Goal: Task Accomplishment & Management: Manage account settings

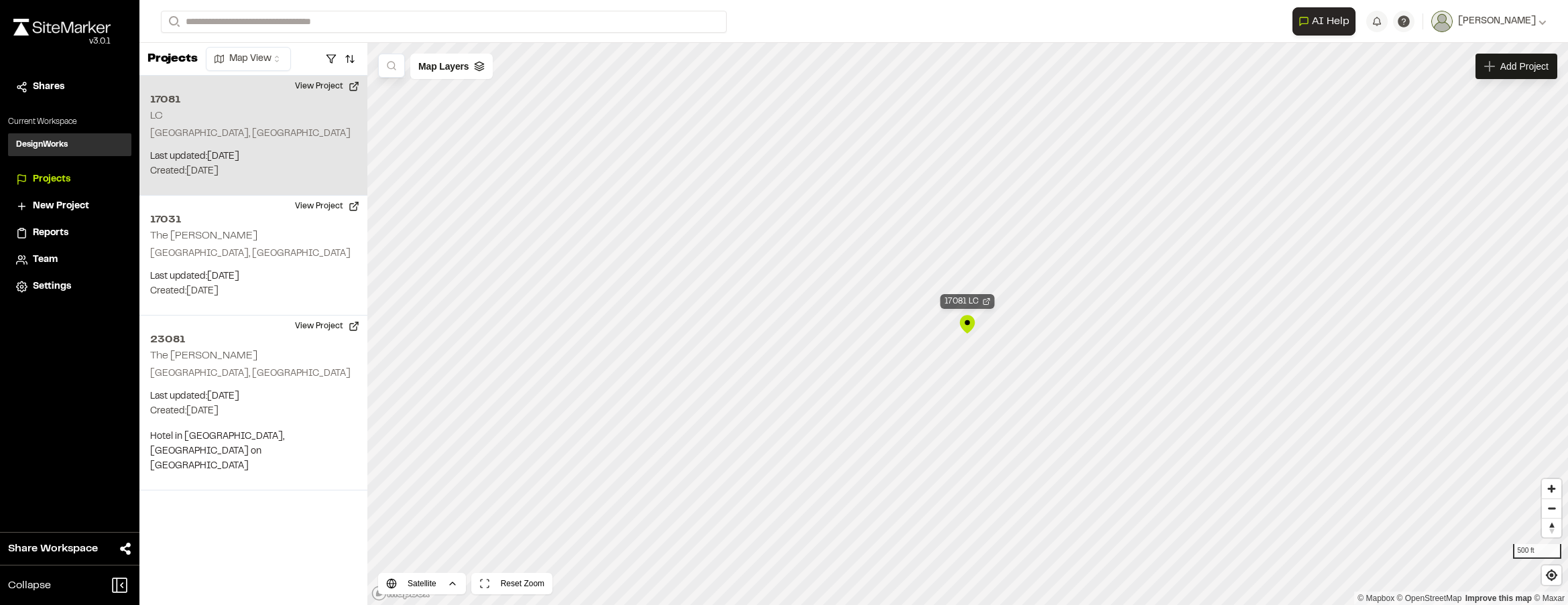
click at [987, 302] on icon "Map marker" at bounding box center [987, 301] width 8 height 8
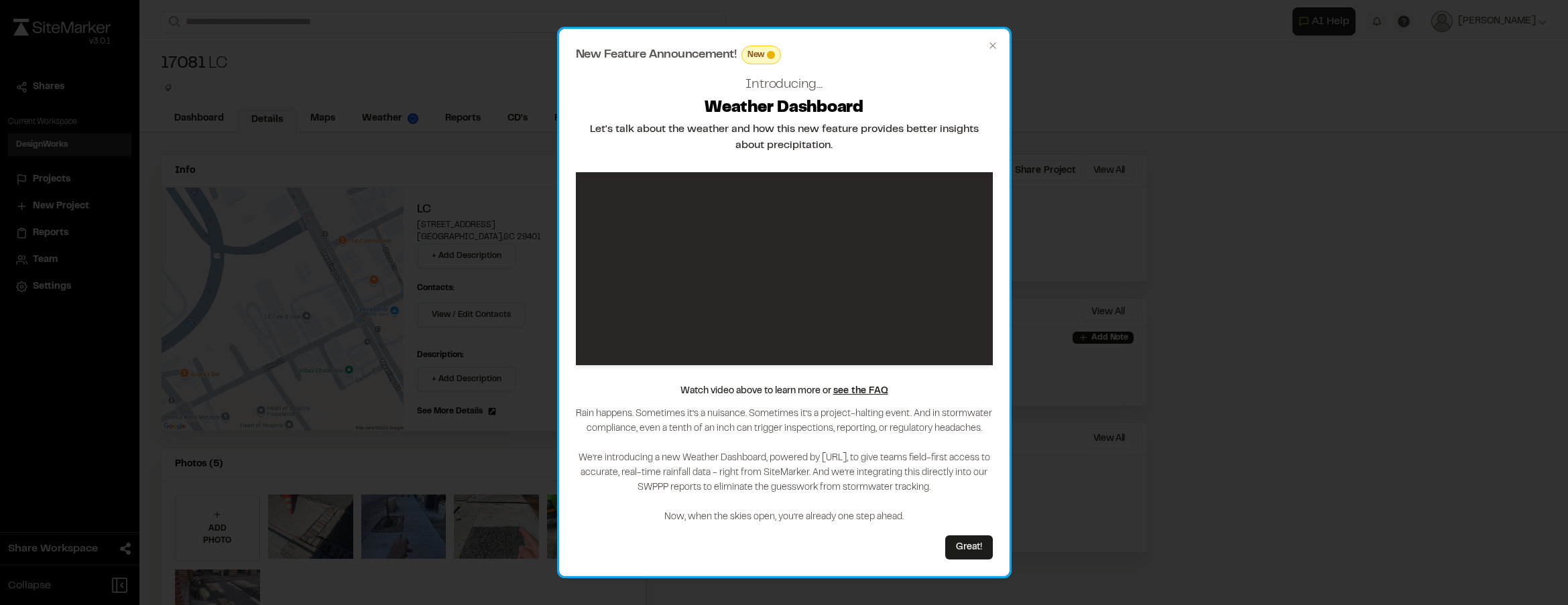
click at [990, 38] on div "New Feature Announcement! New Introducing... Weather Dashboard Let's talk about…" at bounding box center [785, 302] width 451 height 548
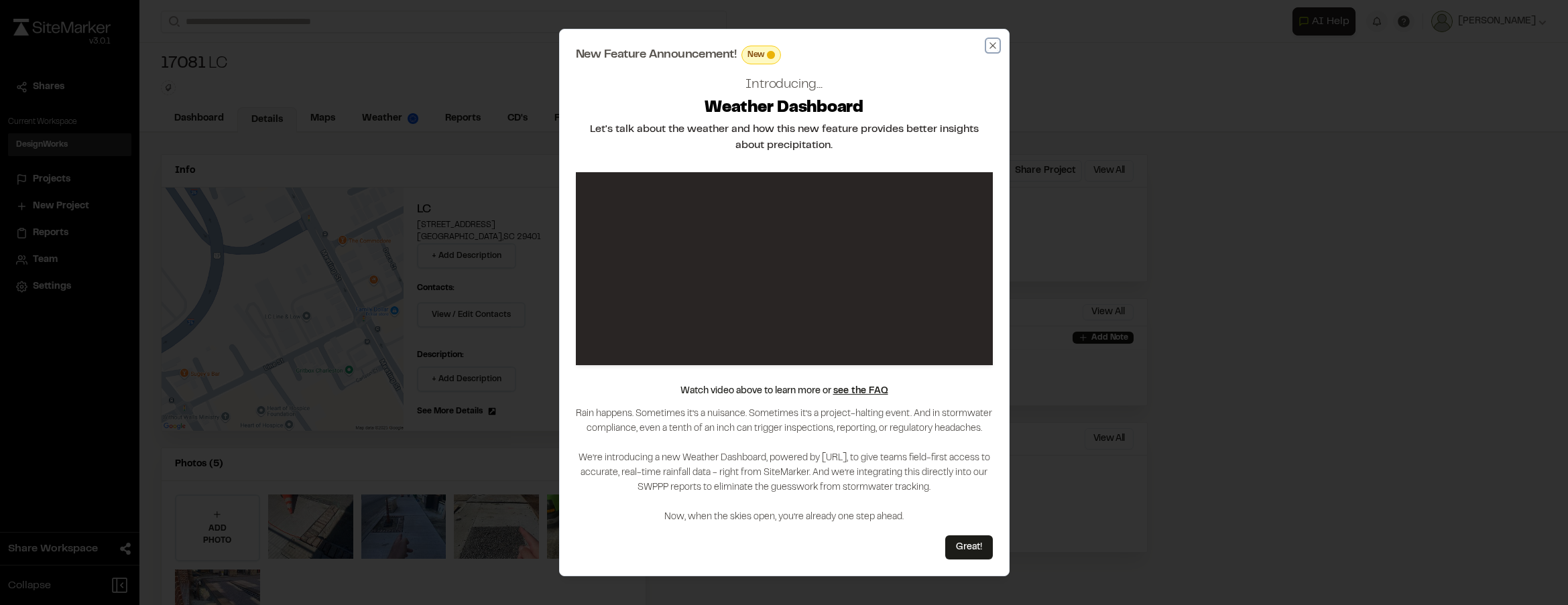
click at [995, 43] on icon "button" at bounding box center [993, 45] width 6 height 6
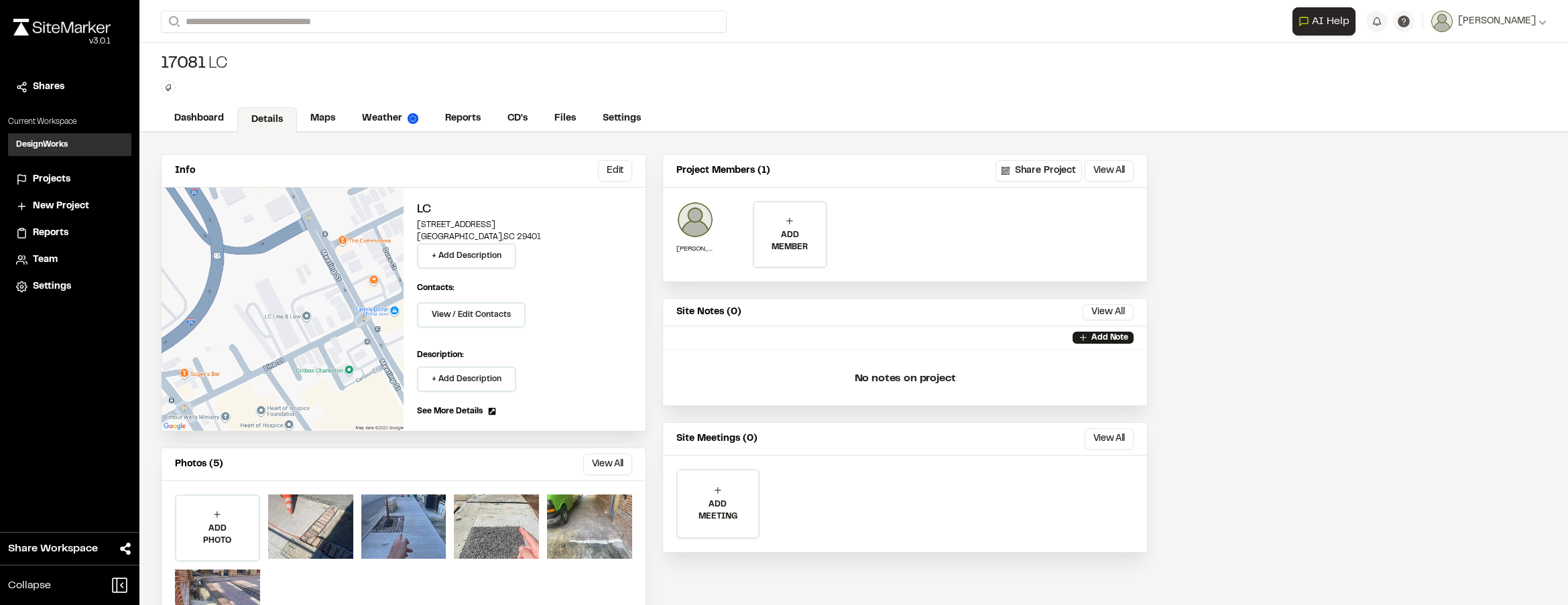
click at [214, 131] on div "Dashboard Details Maps Weather Reports CD's Files Settings" at bounding box center [854, 119] width 1429 height 27
click at [216, 126] on link "Dashboard" at bounding box center [200, 120] width 78 height 25
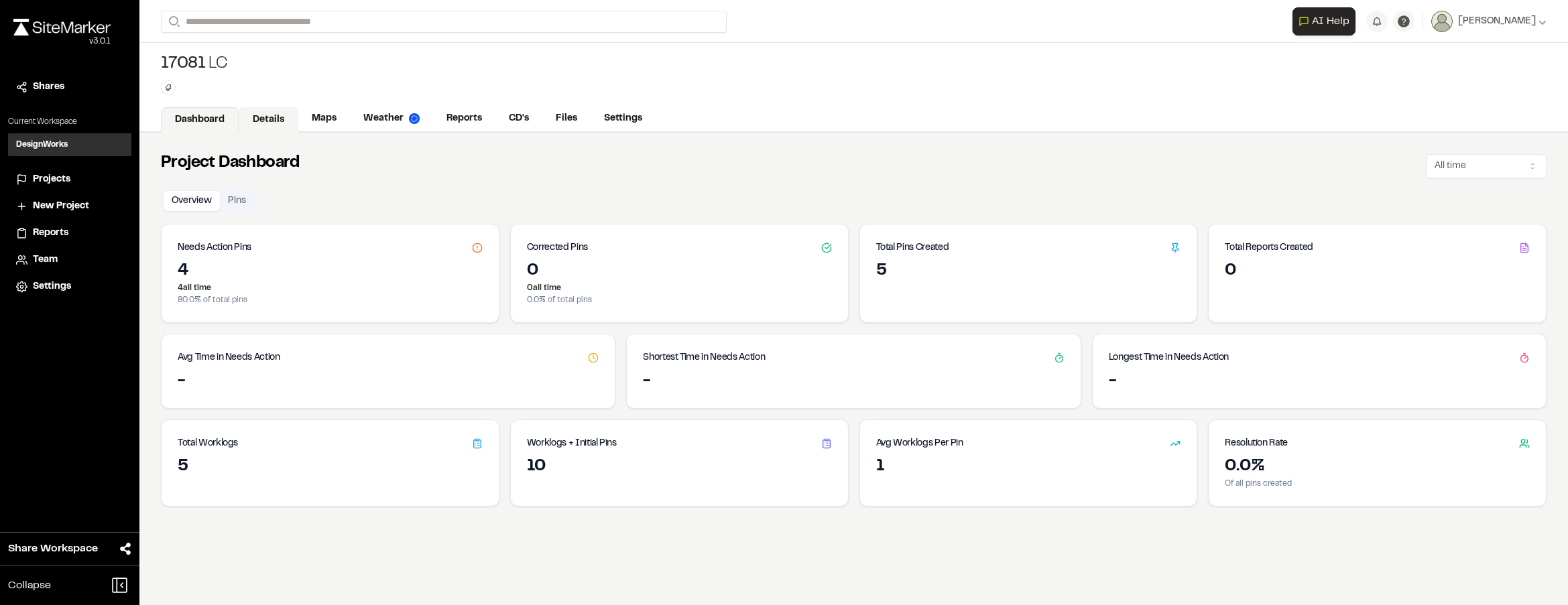
click at [281, 127] on link "Details" at bounding box center [269, 120] width 59 height 25
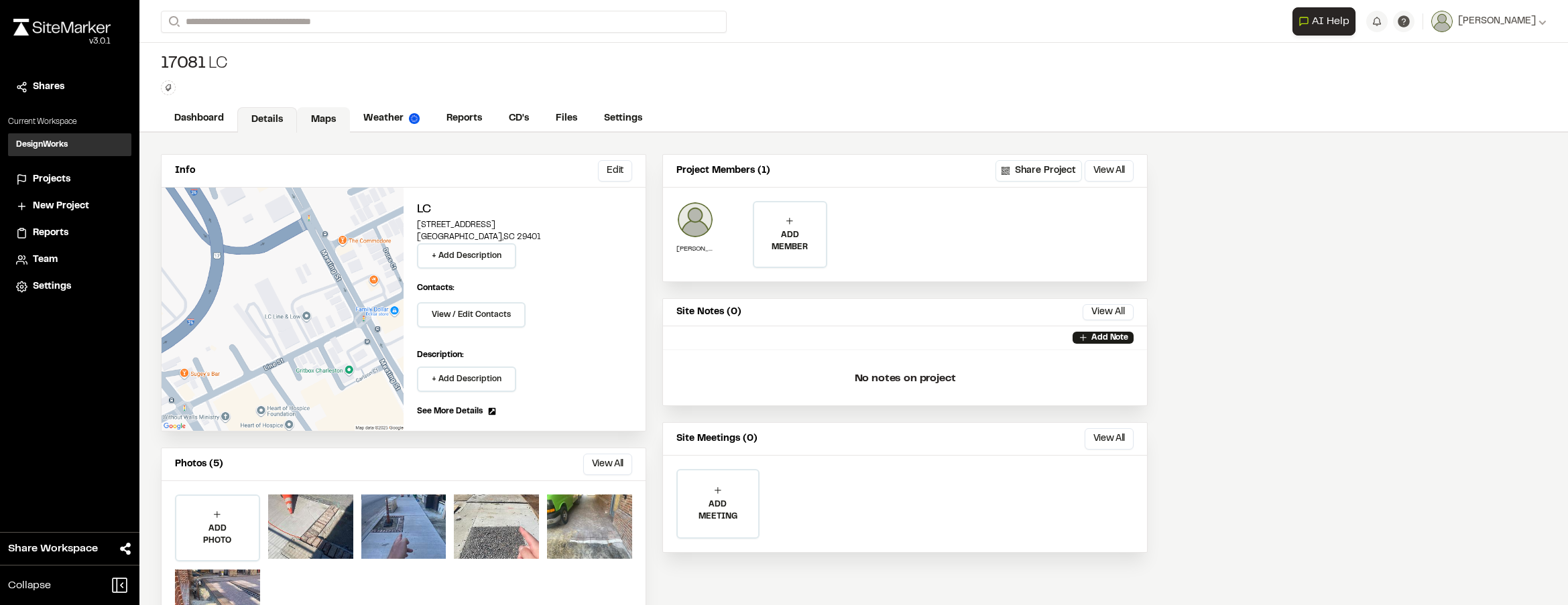
click at [312, 115] on link "Maps" at bounding box center [323, 120] width 53 height 25
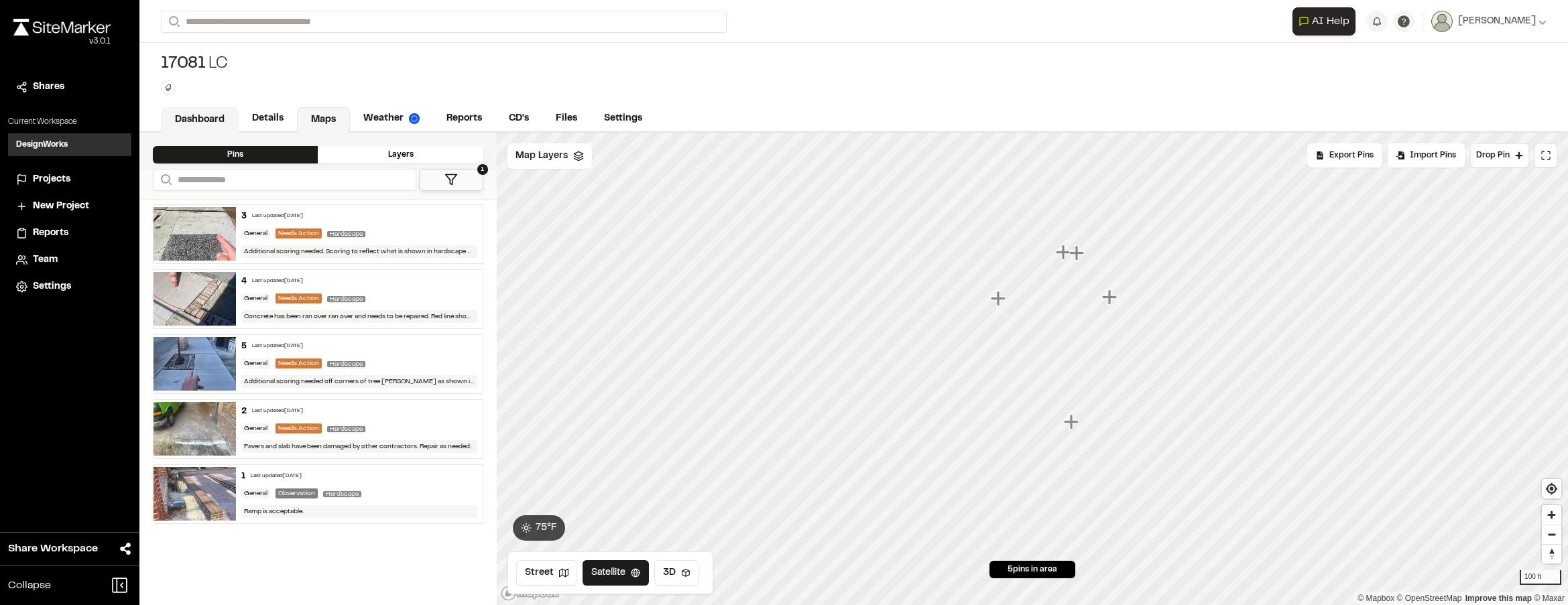
click at [231, 119] on link "Dashboard" at bounding box center [200, 120] width 78 height 25
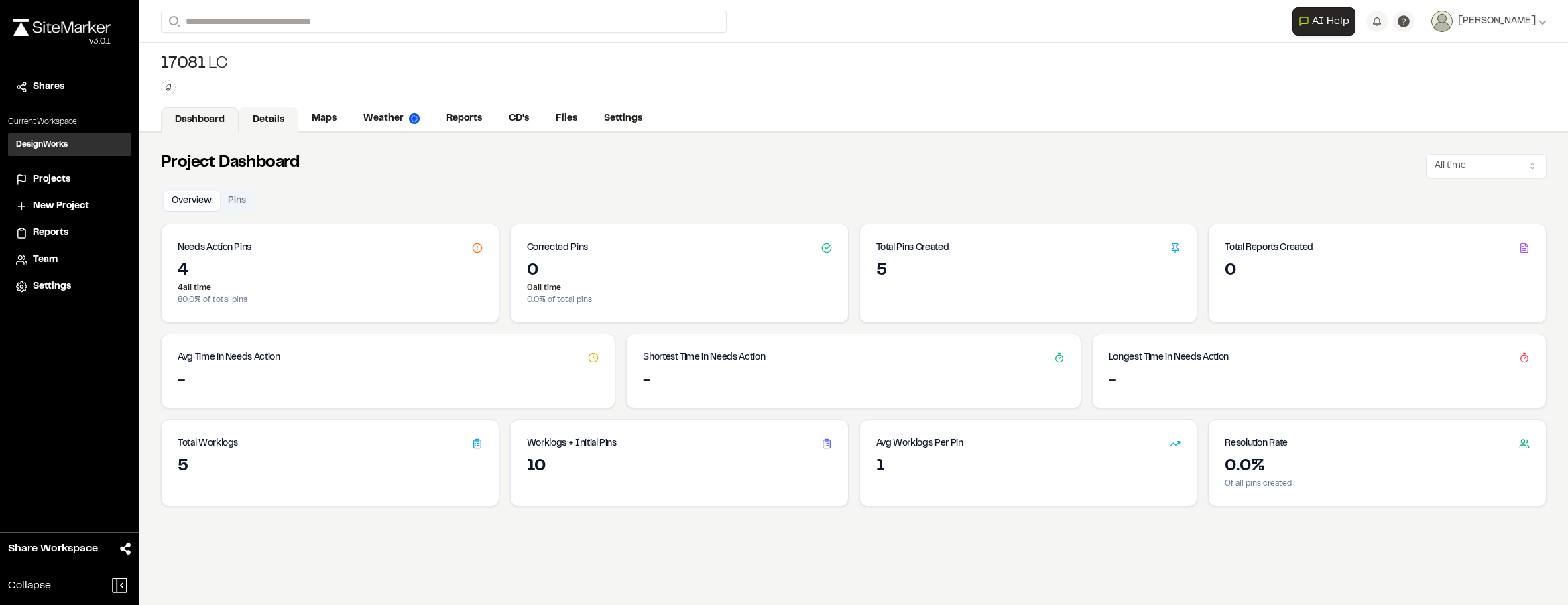
click at [276, 124] on link "Details" at bounding box center [269, 120] width 59 height 25
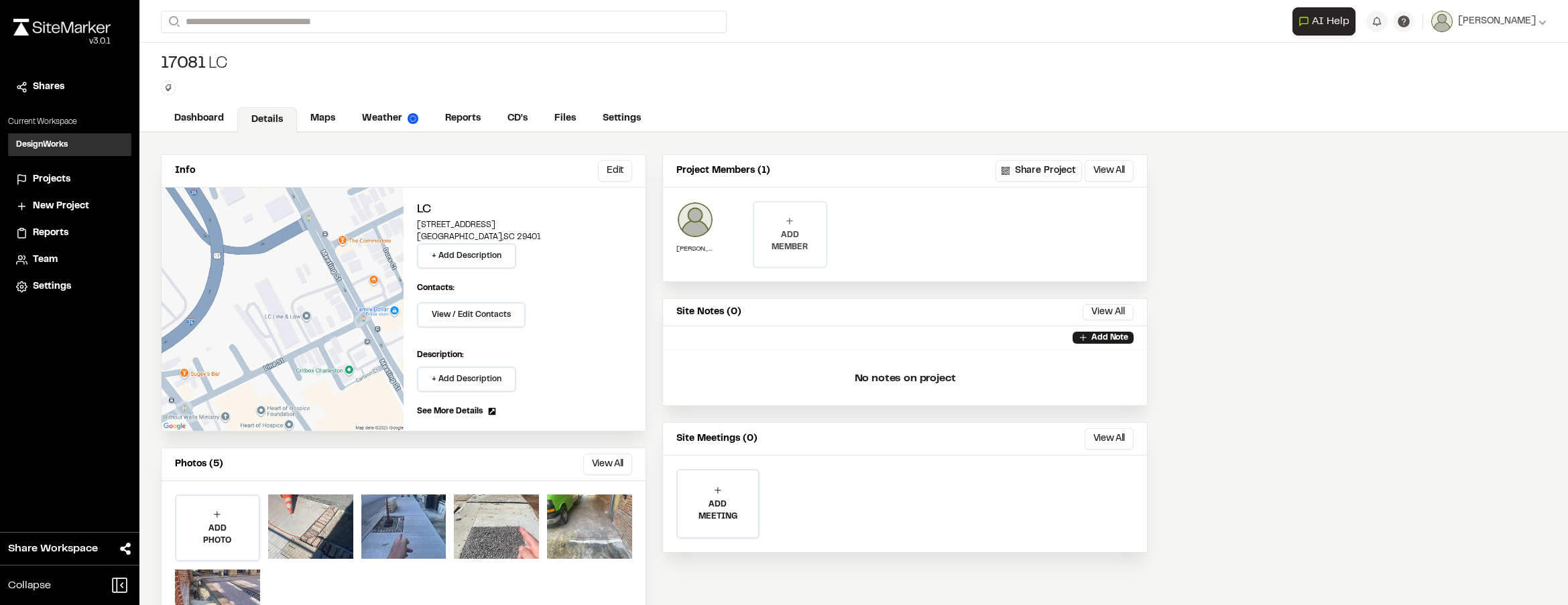
click at [815, 236] on p "ADD MEMBER" at bounding box center [790, 241] width 71 height 24
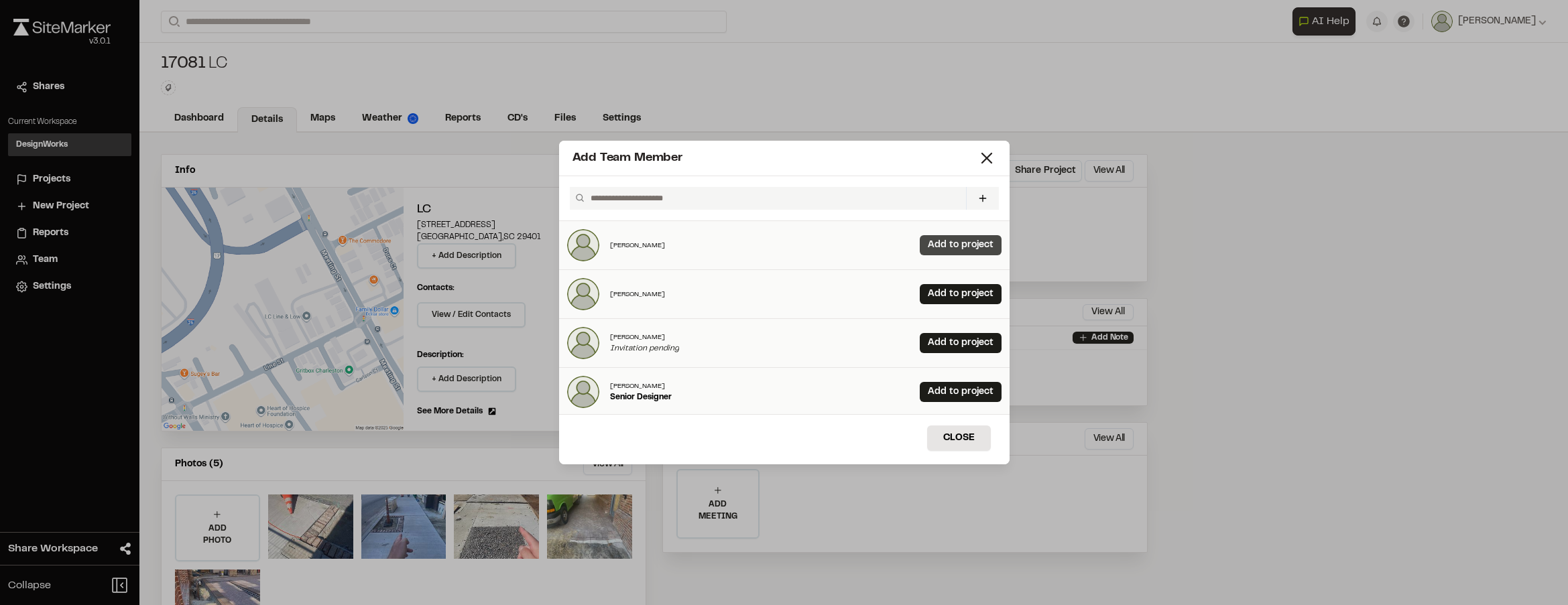
click at [952, 240] on link "Add to project" at bounding box center [960, 246] width 82 height 20
click at [968, 442] on button "Close" at bounding box center [959, 438] width 64 height 25
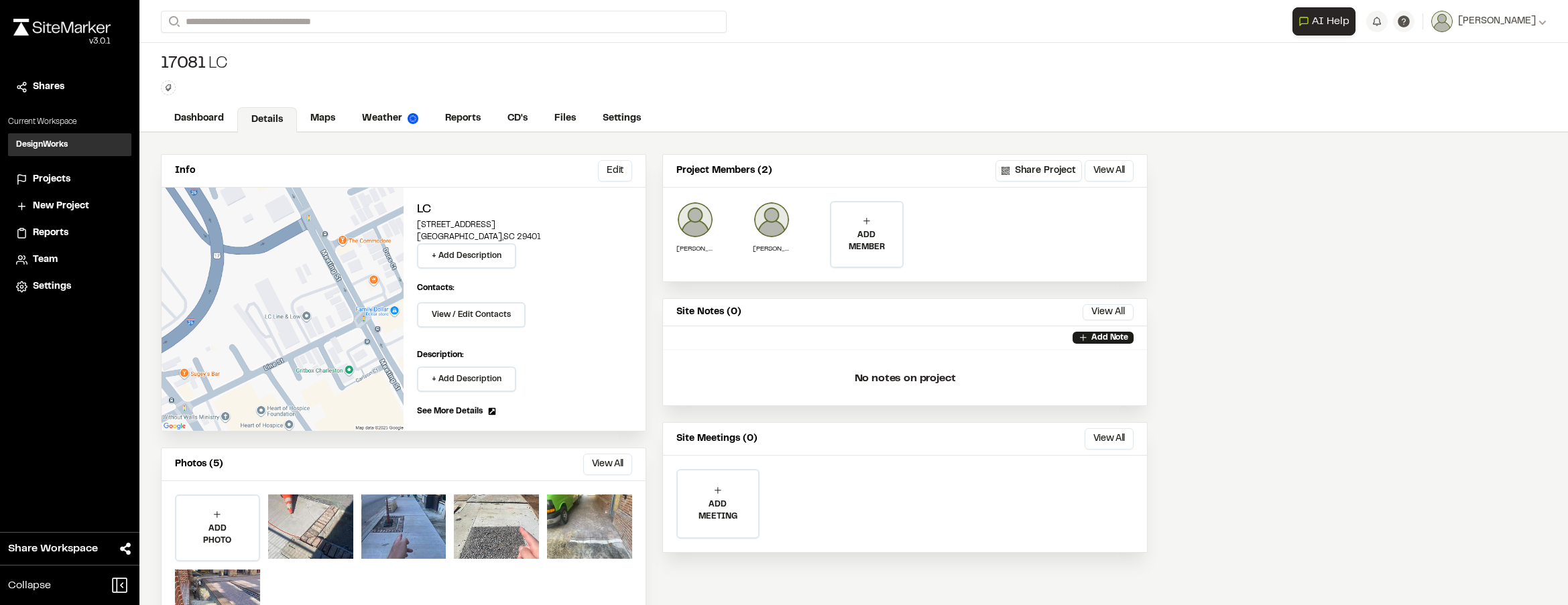
click at [713, 56] on div "17081 LC Type Enter or comma to add tag." at bounding box center [854, 75] width 1429 height 63
